Goal: Find specific page/section

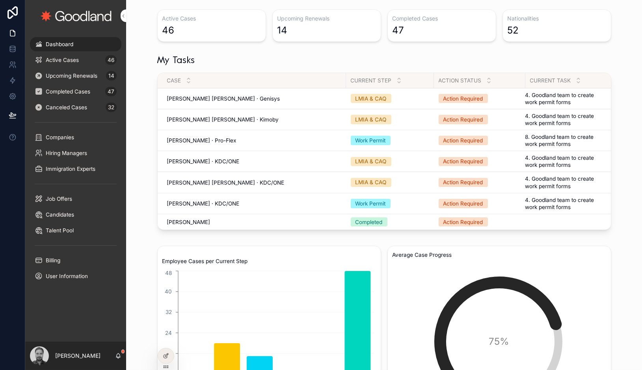
click at [91, 61] on div "Active Cases 46" at bounding box center [76, 60] width 82 height 13
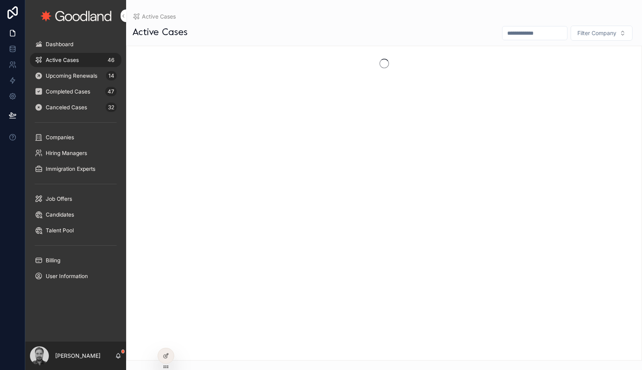
click at [87, 61] on div "Active Cases 46" at bounding box center [76, 60] width 82 height 13
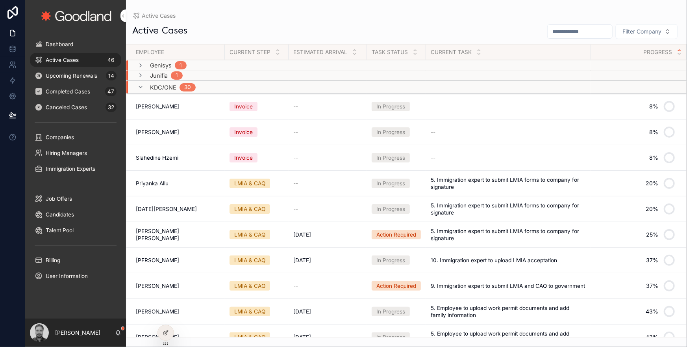
click at [247, 162] on span "Invoice" at bounding box center [244, 157] width 28 height 9
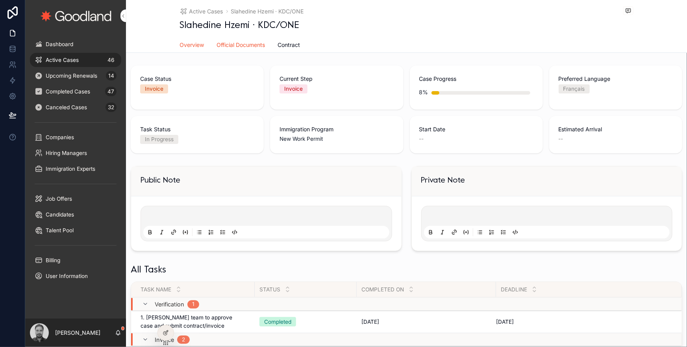
click at [257, 41] on span "Official Documents" at bounding box center [241, 45] width 48 height 8
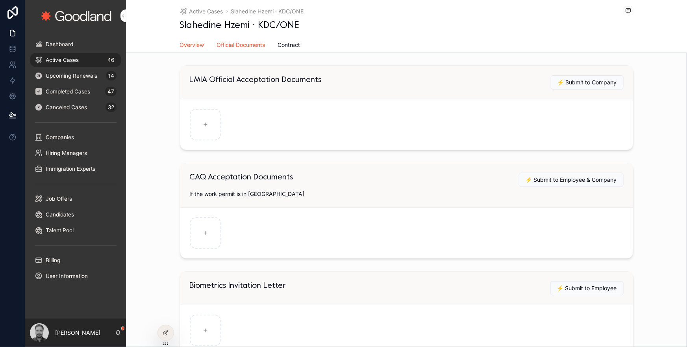
click at [202, 42] on span "Overview" at bounding box center [192, 45] width 24 height 8
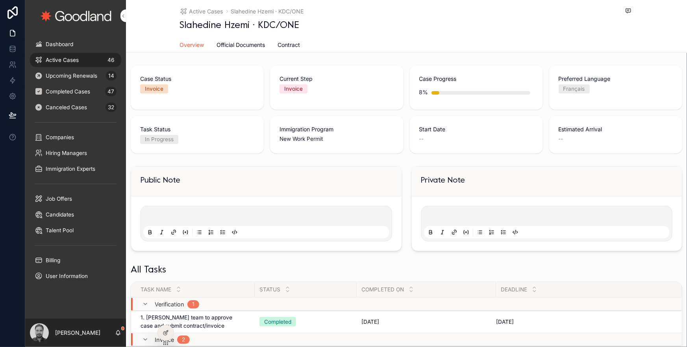
click at [89, 64] on div "Active Cases 46" at bounding box center [76, 60] width 82 height 13
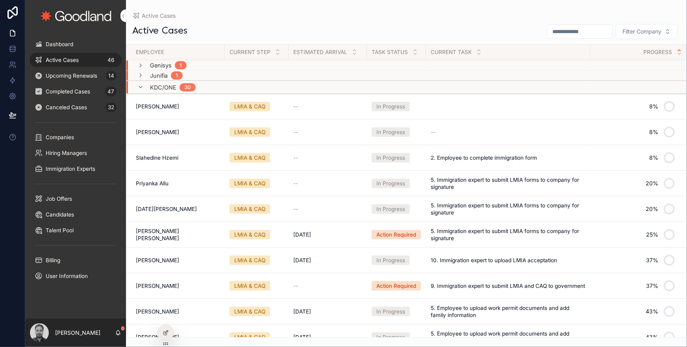
click at [142, 76] on icon "scrollable content" at bounding box center [140, 75] width 6 height 6
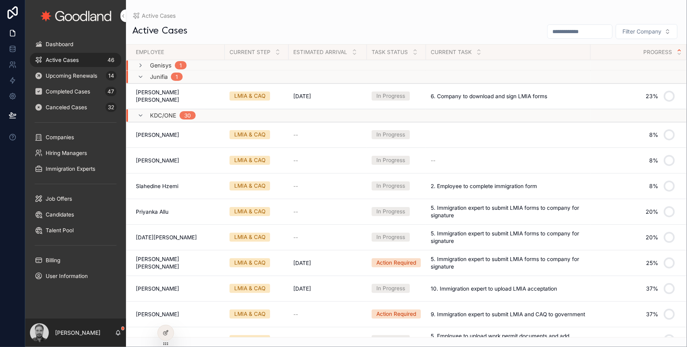
click at [176, 97] on span "[PERSON_NAME] [PERSON_NAME]" at bounding box center [178, 96] width 84 height 14
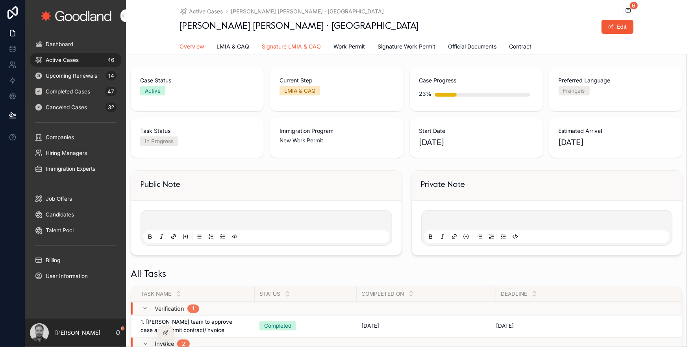
click at [266, 51] on link "Signature LMIA & CAQ" at bounding box center [291, 47] width 59 height 16
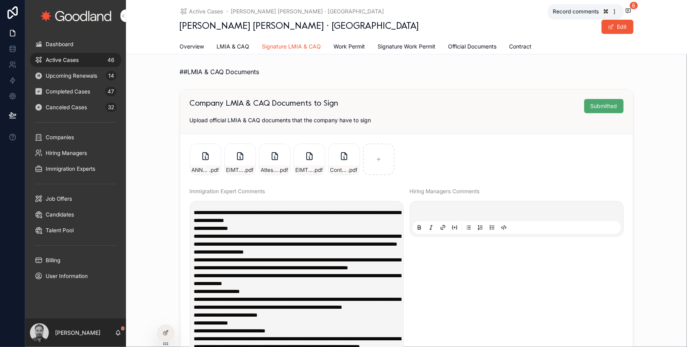
click at [635, 9] on div "Active Cases [PERSON_NAME] [PERSON_NAME] · Junifia 6 [PERSON_NAME] [PERSON_NAME…" at bounding box center [406, 27] width 561 height 54
click at [631, 8] on span "6" at bounding box center [634, 6] width 9 height 8
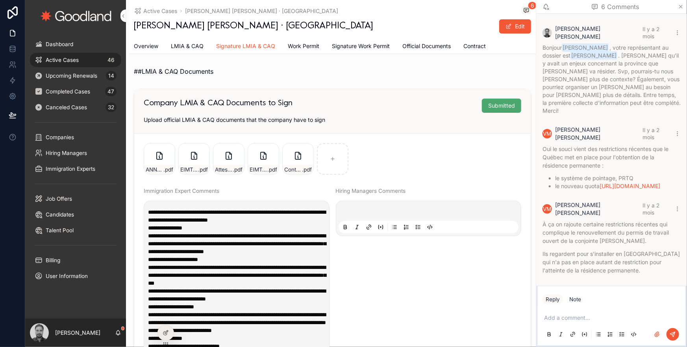
scroll to position [205, 0]
